Goal: Information Seeking & Learning: Learn about a topic

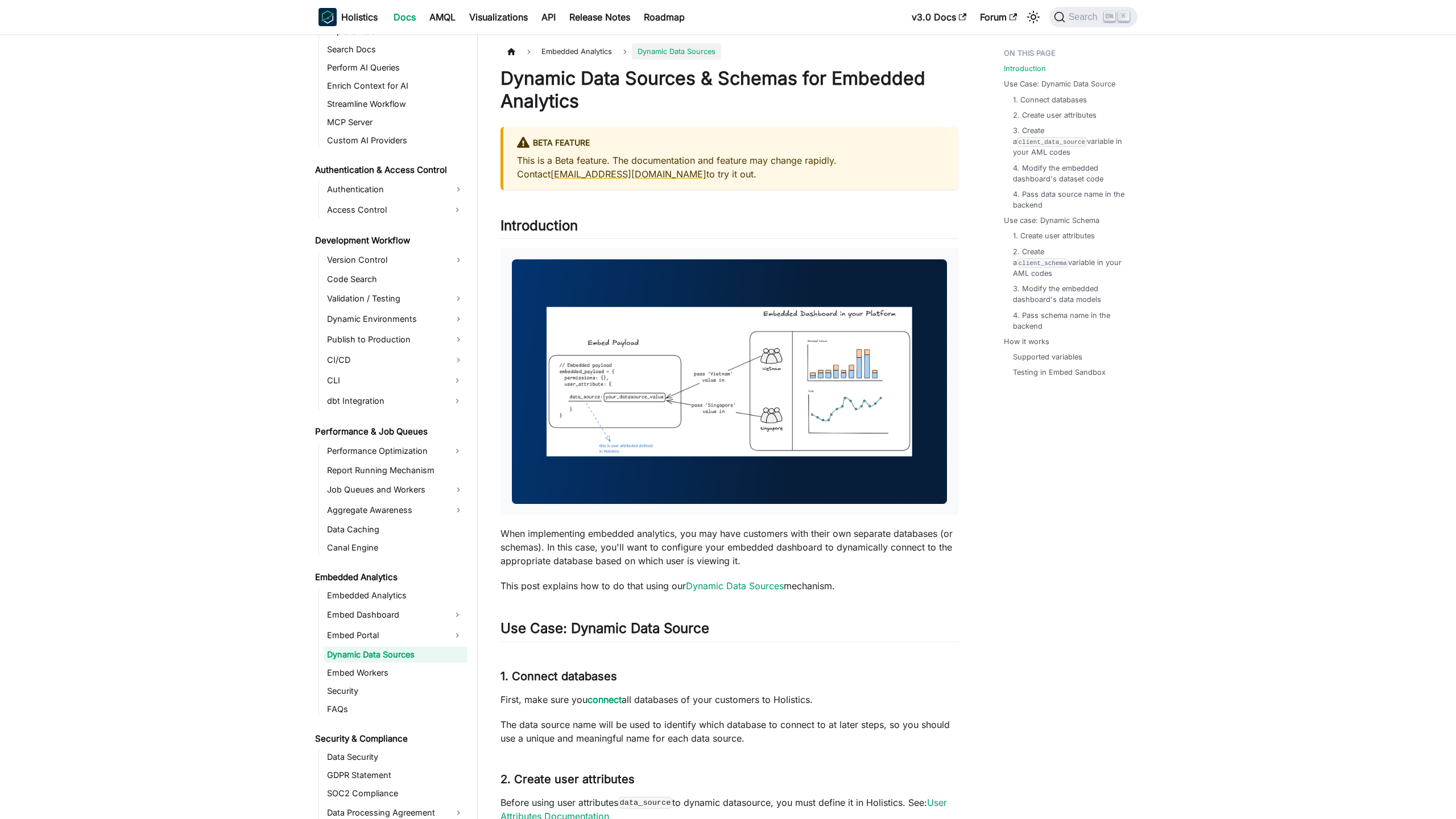
scroll to position [652, 0]
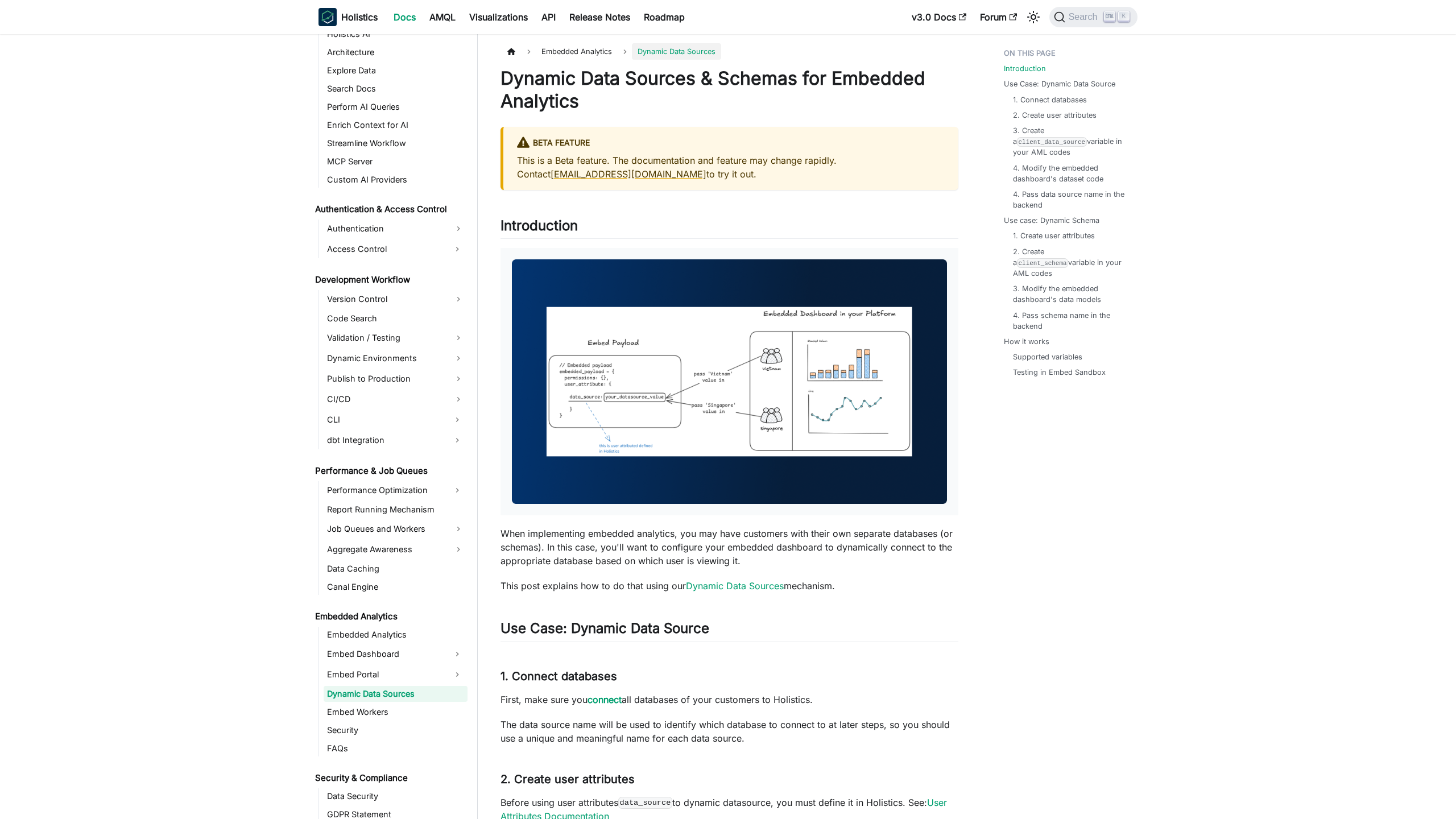
scroll to position [652, 0]
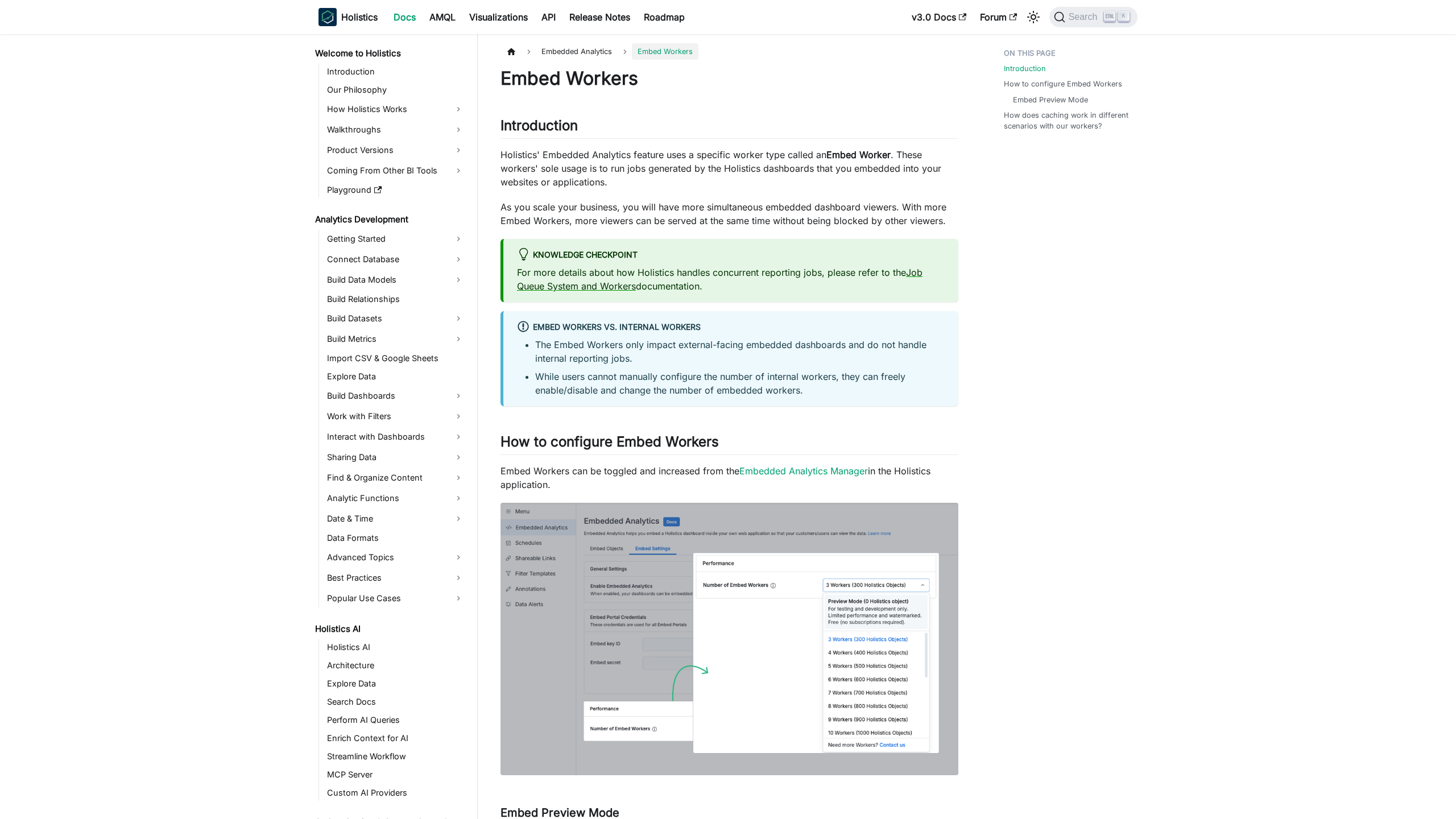
scroll to position [671, 0]
